Goal: Information Seeking & Learning: Find contact information

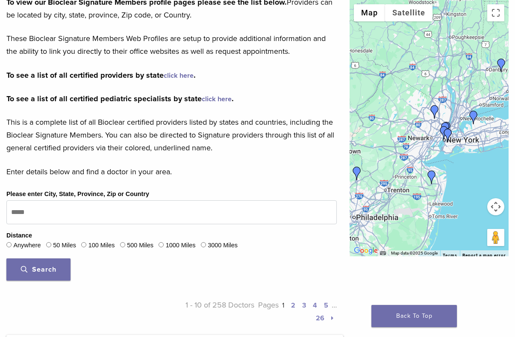
scroll to position [150, 0]
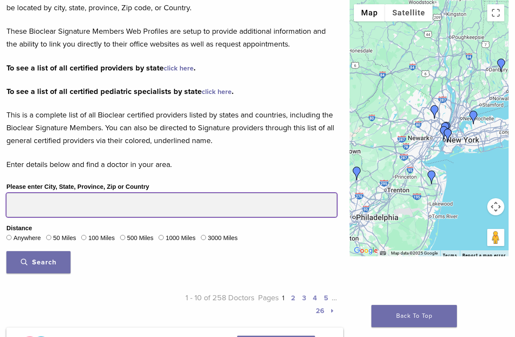
click at [153, 206] on input "Please enter City, State, Province, Zip or Country" at bounding box center [171, 205] width 330 height 24
type input "*****"
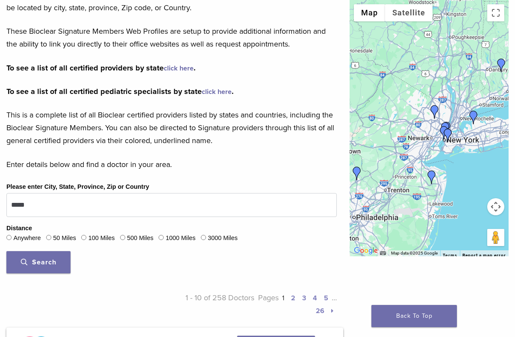
click at [57, 259] on button "Search" at bounding box center [38, 262] width 64 height 22
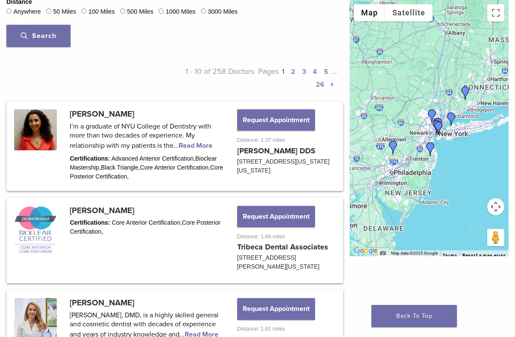
scroll to position [377, 0]
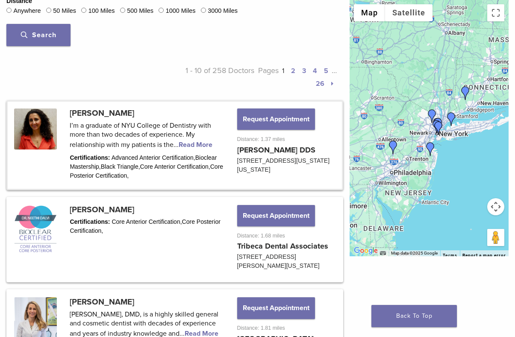
click at [194, 147] on link at bounding box center [175, 145] width 334 height 87
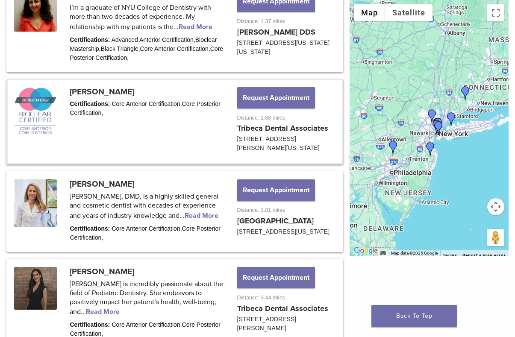
scroll to position [496, 0]
click at [104, 90] on link at bounding box center [175, 121] width 334 height 83
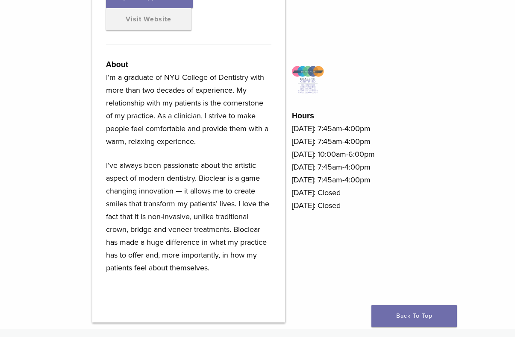
scroll to position [367, 0]
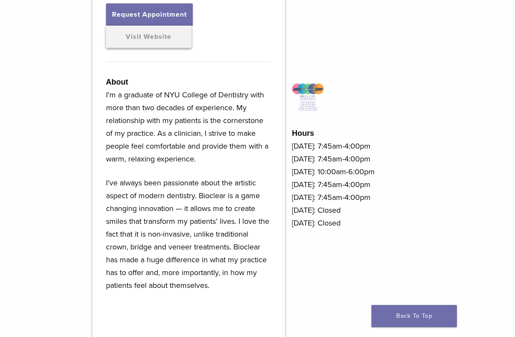
click at [173, 44] on link "Visit Website" at bounding box center [148, 37] width 85 height 22
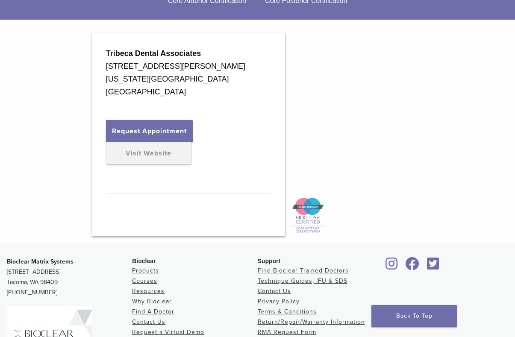
scroll to position [239, 0]
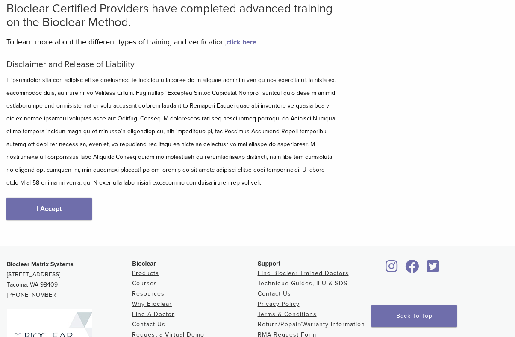
scroll to position [88, 0]
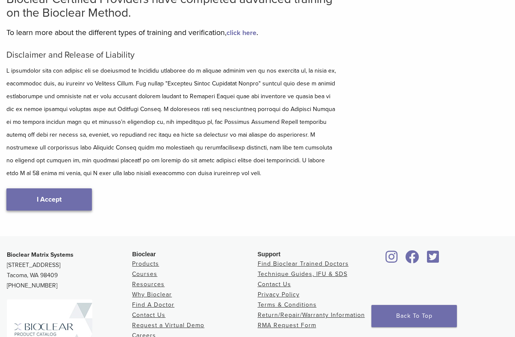
click at [41, 189] on link "I Accept" at bounding box center [48, 199] width 85 height 22
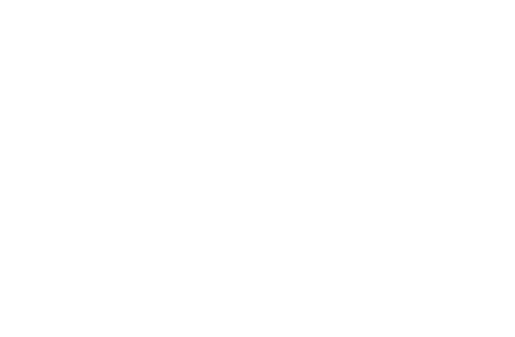
scroll to position [967, 0]
